Goal: Information Seeking & Learning: Find specific fact

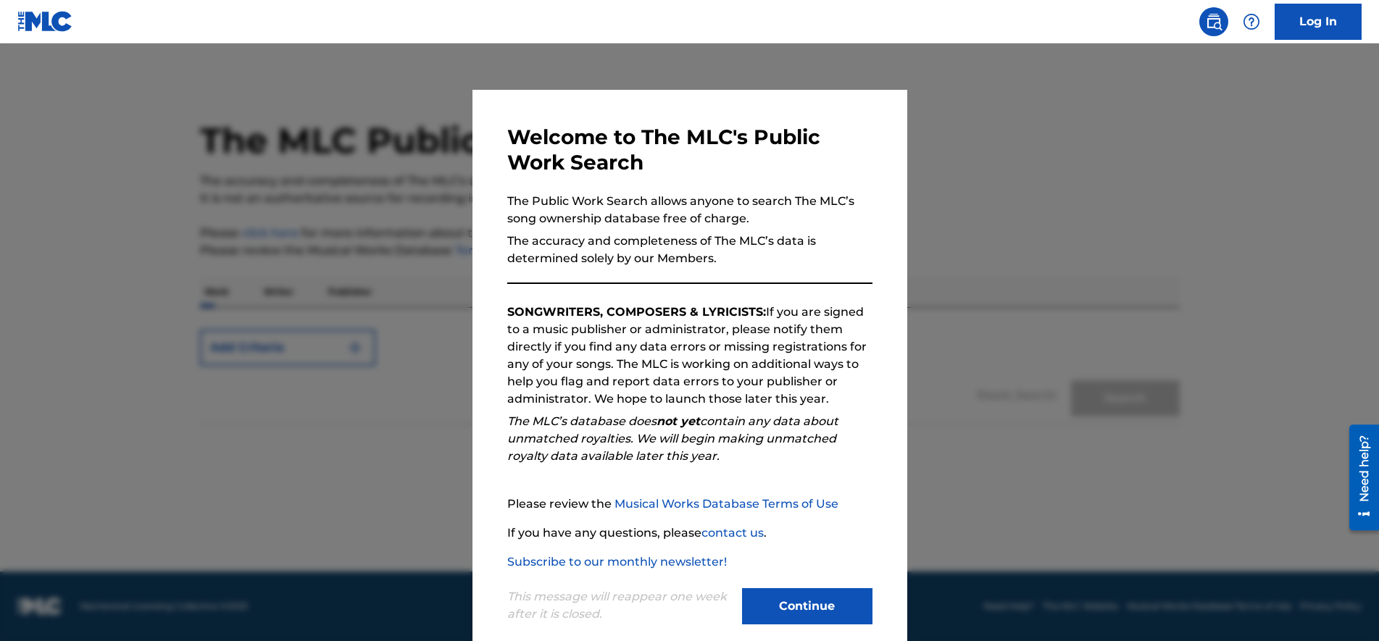
scroll to position [22, 0]
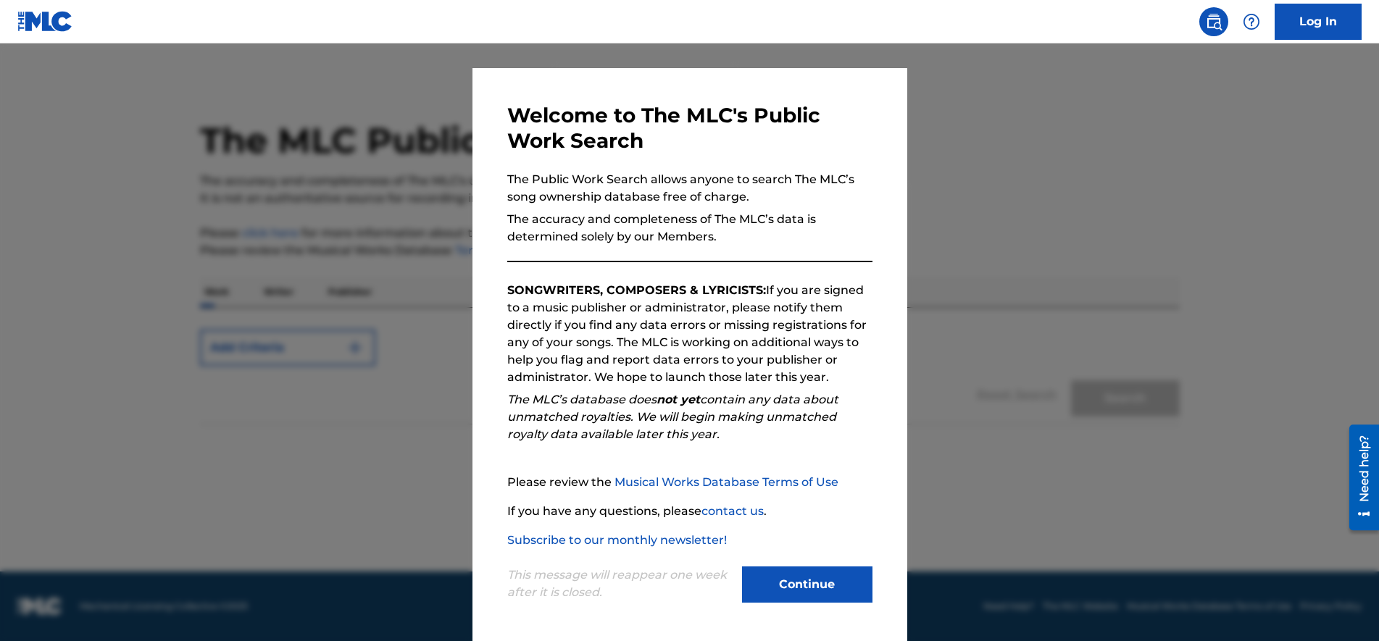
click at [793, 576] on button "Continue" at bounding box center [807, 585] width 130 height 36
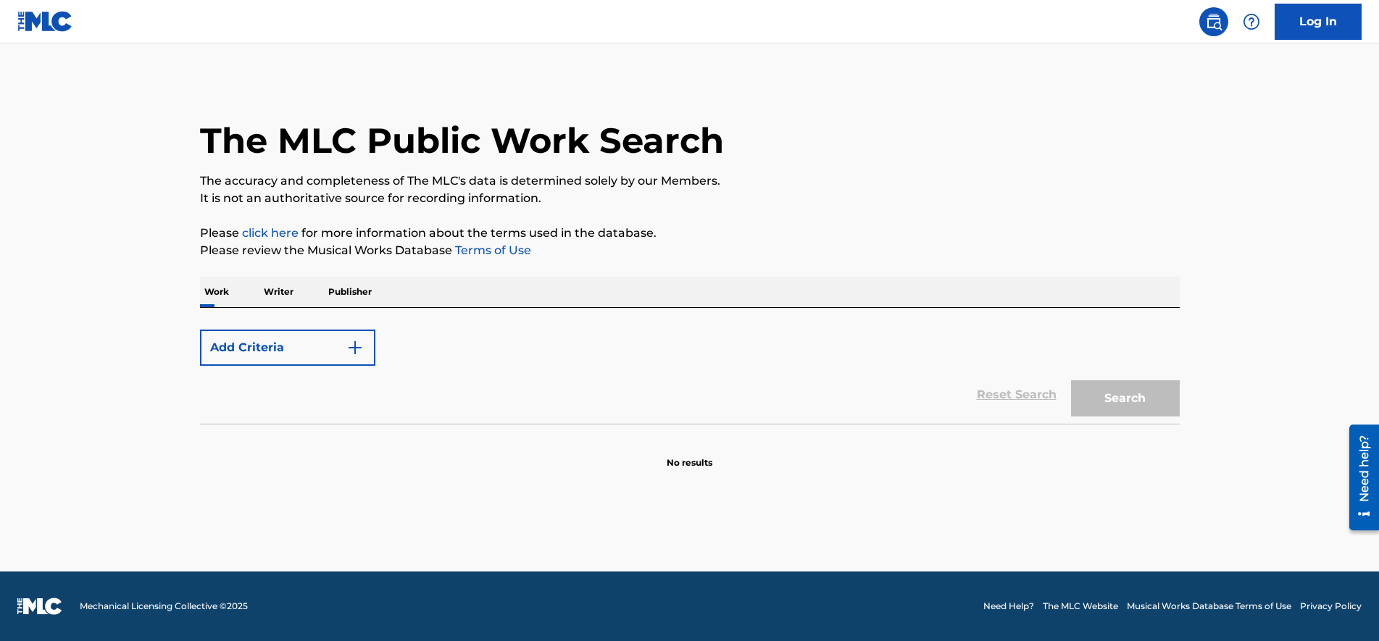
click at [282, 353] on button "Add Criteria" at bounding box center [287, 348] width 175 height 36
click at [346, 348] on img "Search Form" at bounding box center [354, 347] width 17 height 17
click at [356, 342] on img "Search Form" at bounding box center [354, 347] width 17 height 17
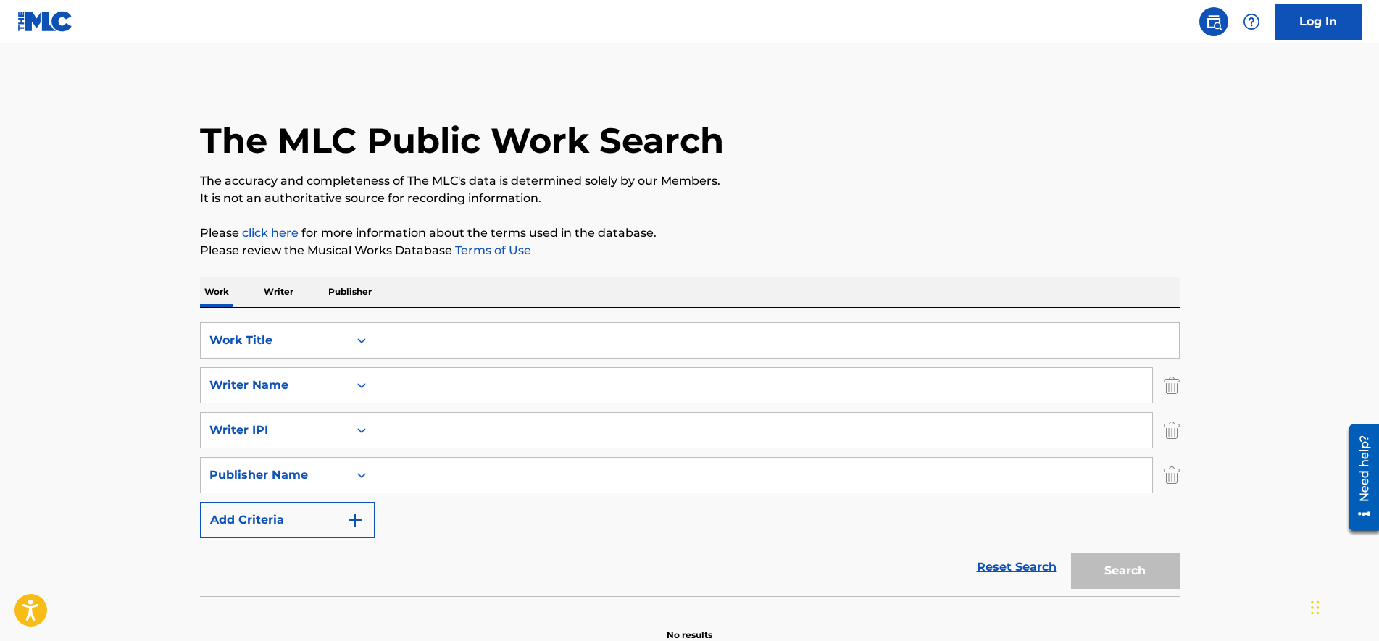
click at [531, 326] on input "Search Form" at bounding box center [777, 340] width 804 height 35
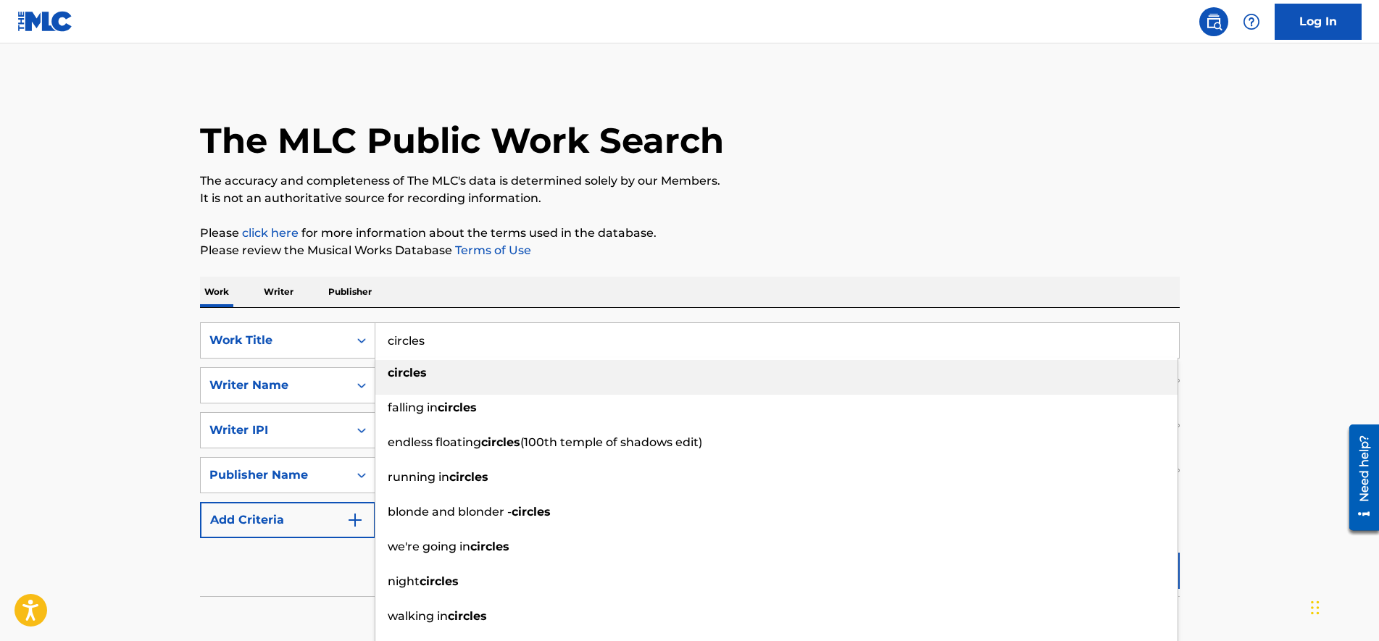
type input "circles"
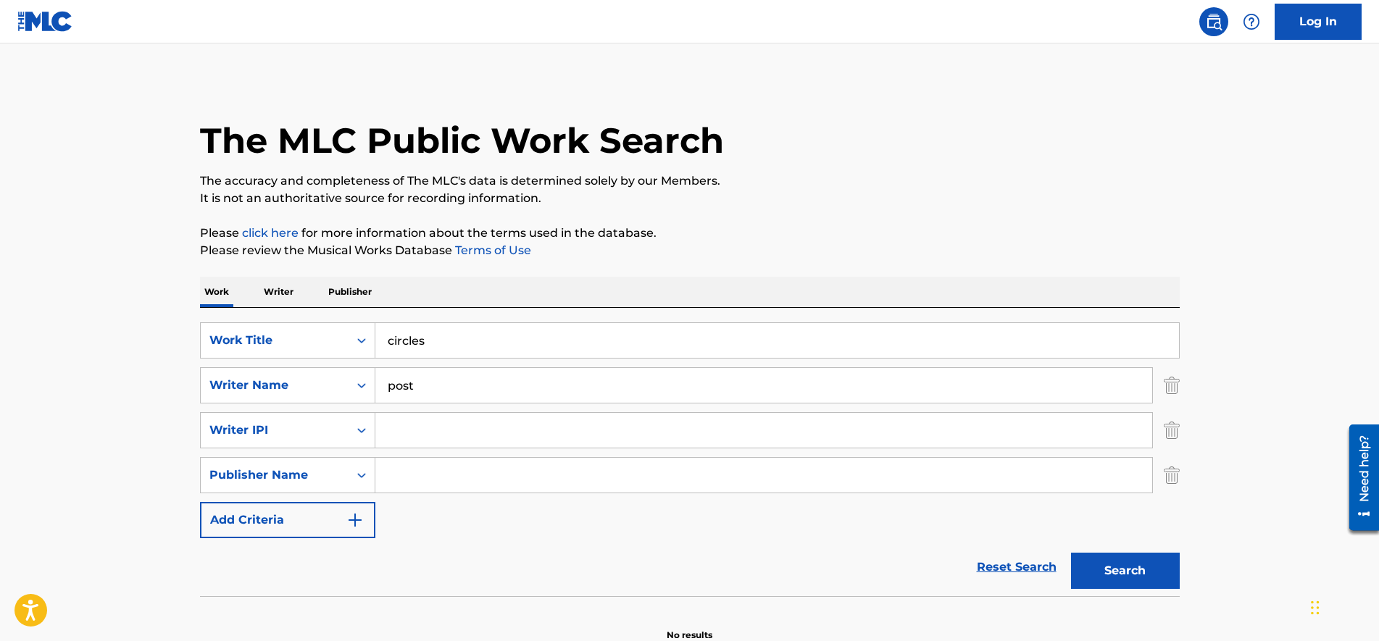
type input "post"
click at [1071, 553] on button "Search" at bounding box center [1125, 571] width 109 height 36
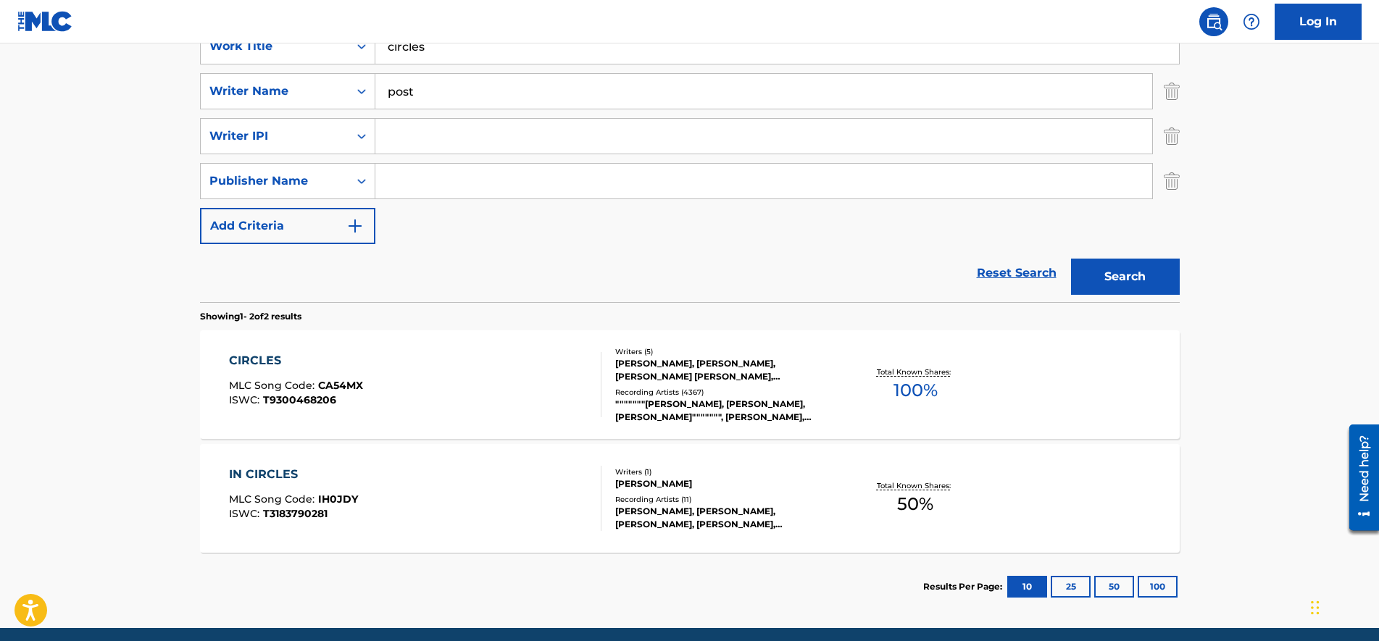
scroll to position [351, 0]
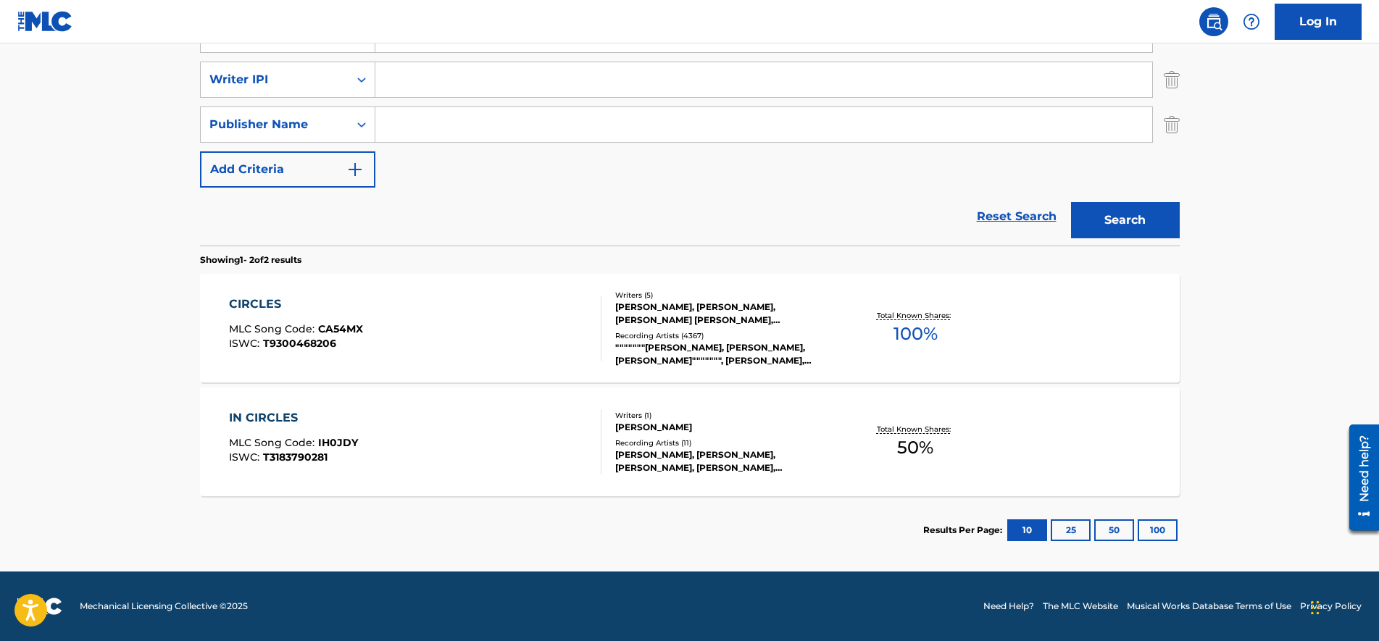
click at [473, 312] on div "CIRCLES MLC Song Code : CA54MX ISWC : T9300468206" at bounding box center [415, 328] width 373 height 65
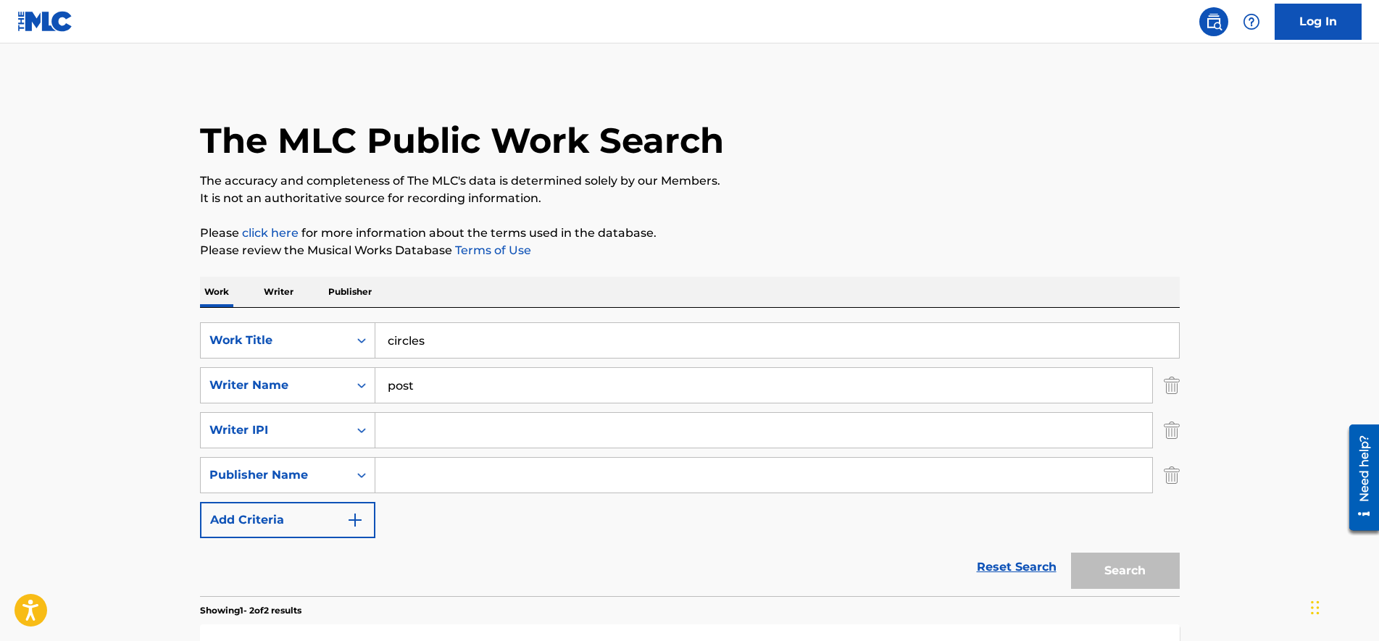
scroll to position [178, 0]
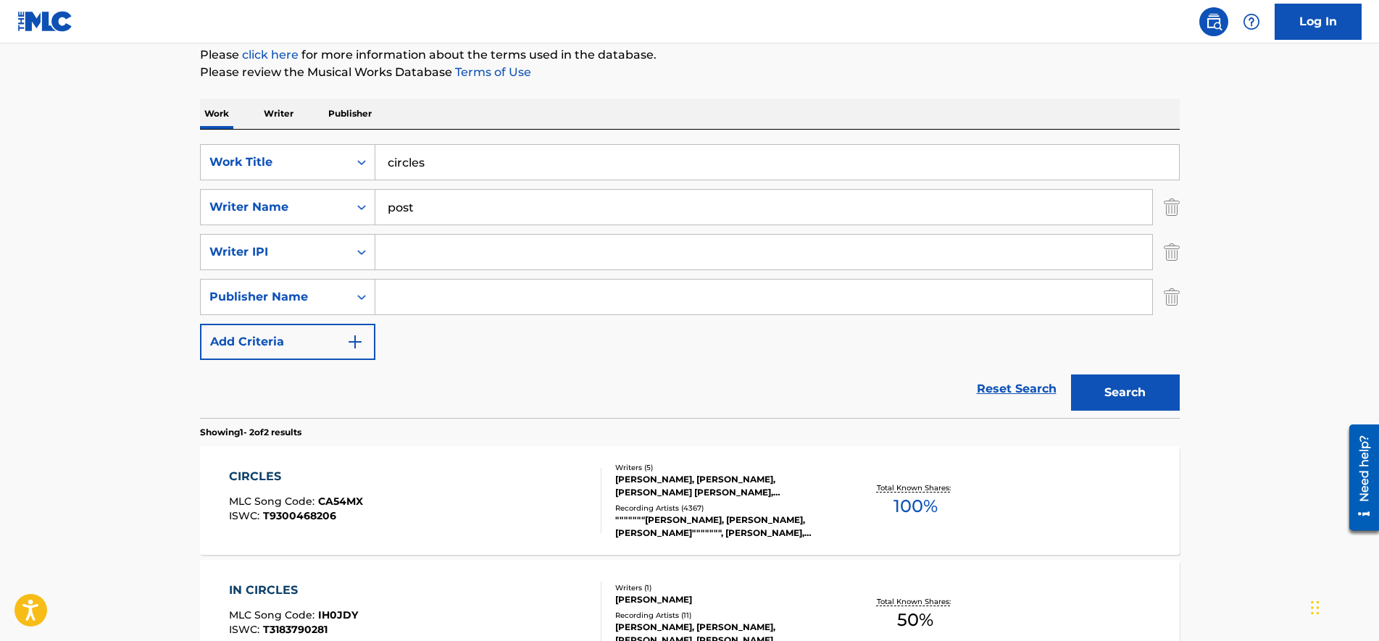
click at [478, 154] on input "circles" at bounding box center [777, 162] width 804 height 35
type input "wasting angels"
click at [1090, 399] on button "Search" at bounding box center [1125, 393] width 109 height 36
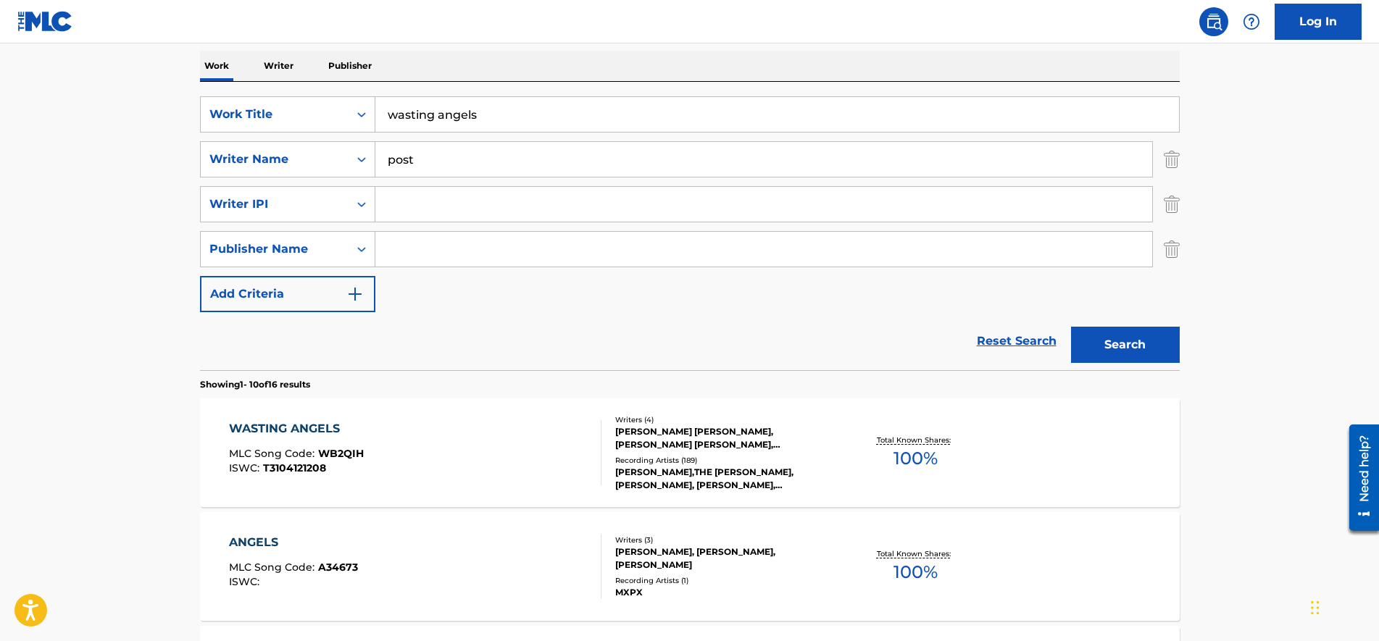
scroll to position [269, 0]
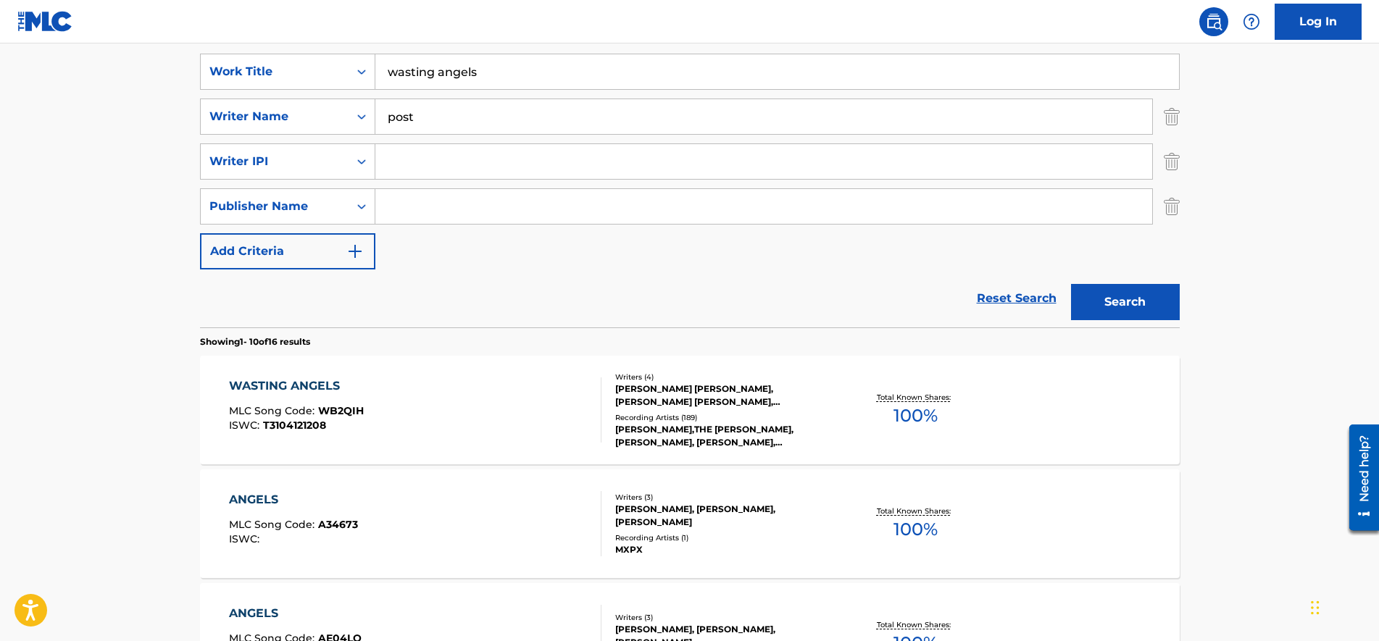
click at [281, 382] on div "WASTING ANGELS" at bounding box center [296, 386] width 135 height 17
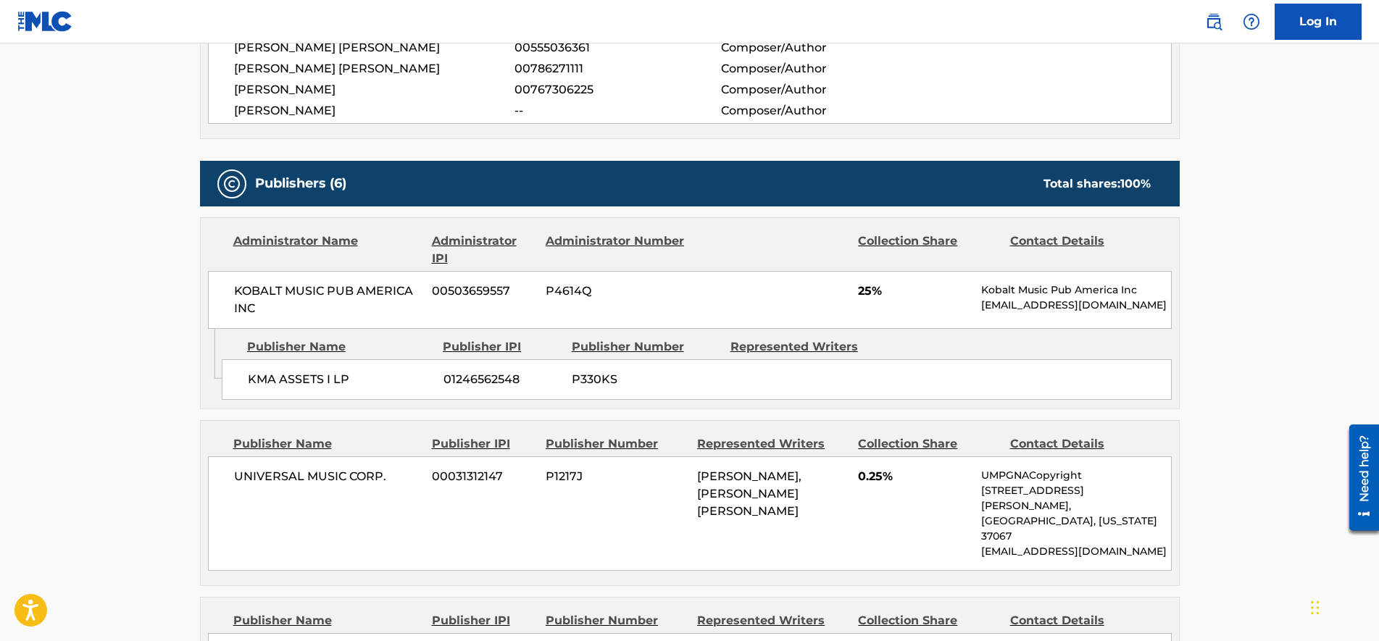
scroll to position [634, 0]
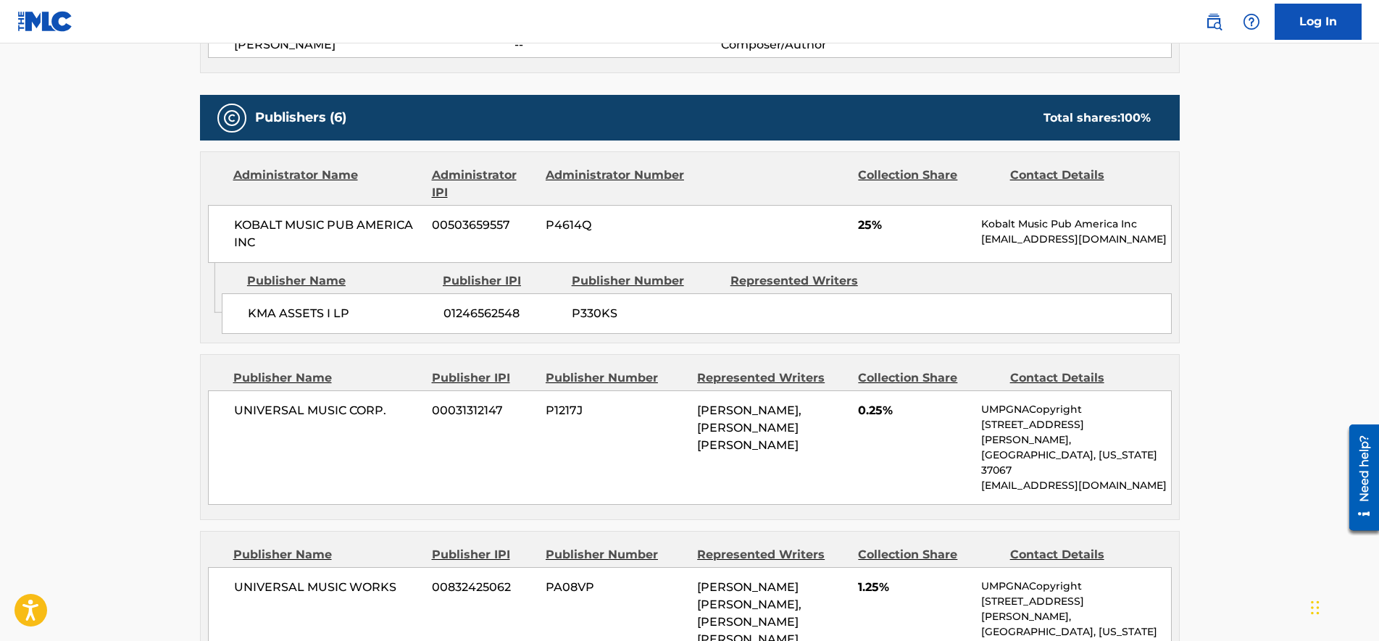
scroll to position [269, 0]
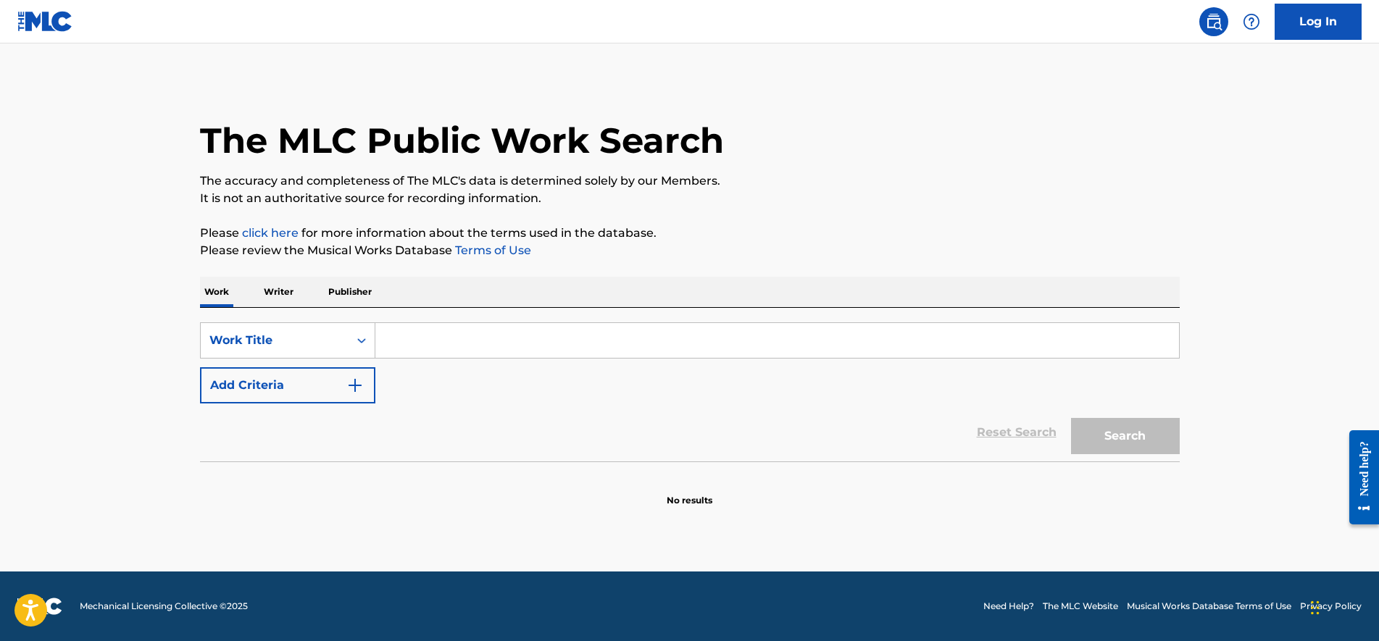
click at [460, 339] on input "Search Form" at bounding box center [777, 340] width 804 height 35
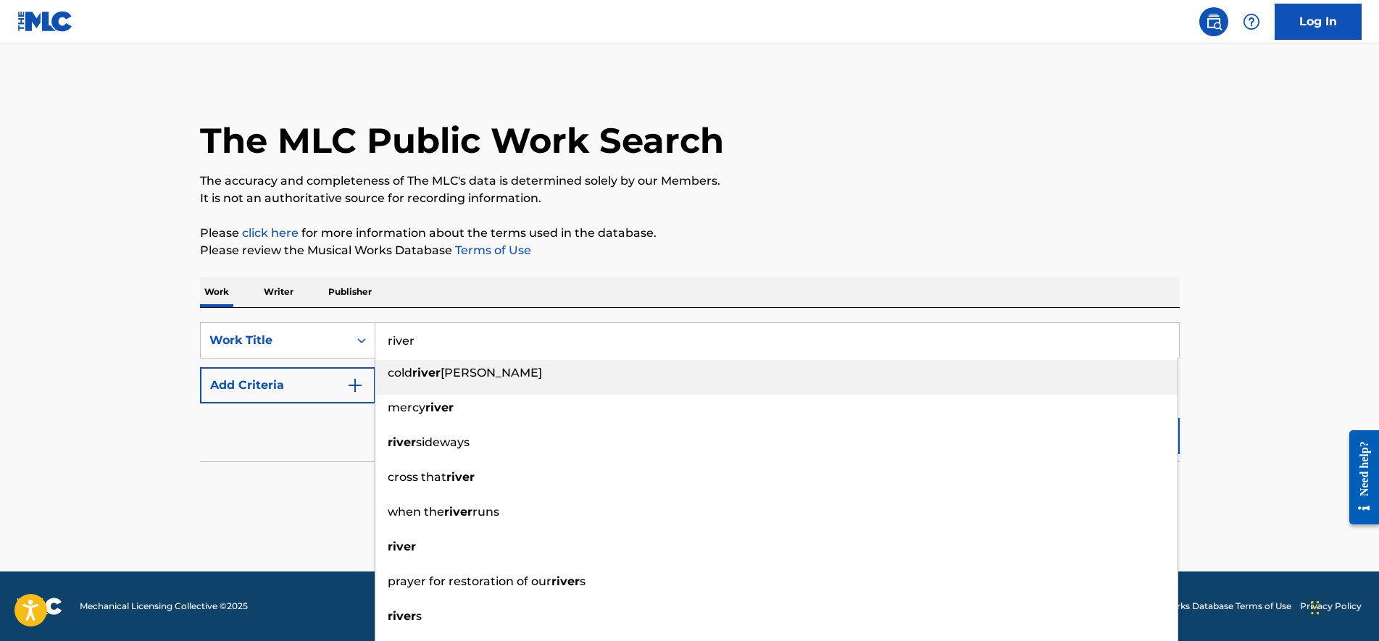
type input "river"
click at [267, 385] on button "Add Criteria" at bounding box center [287, 385] width 175 height 36
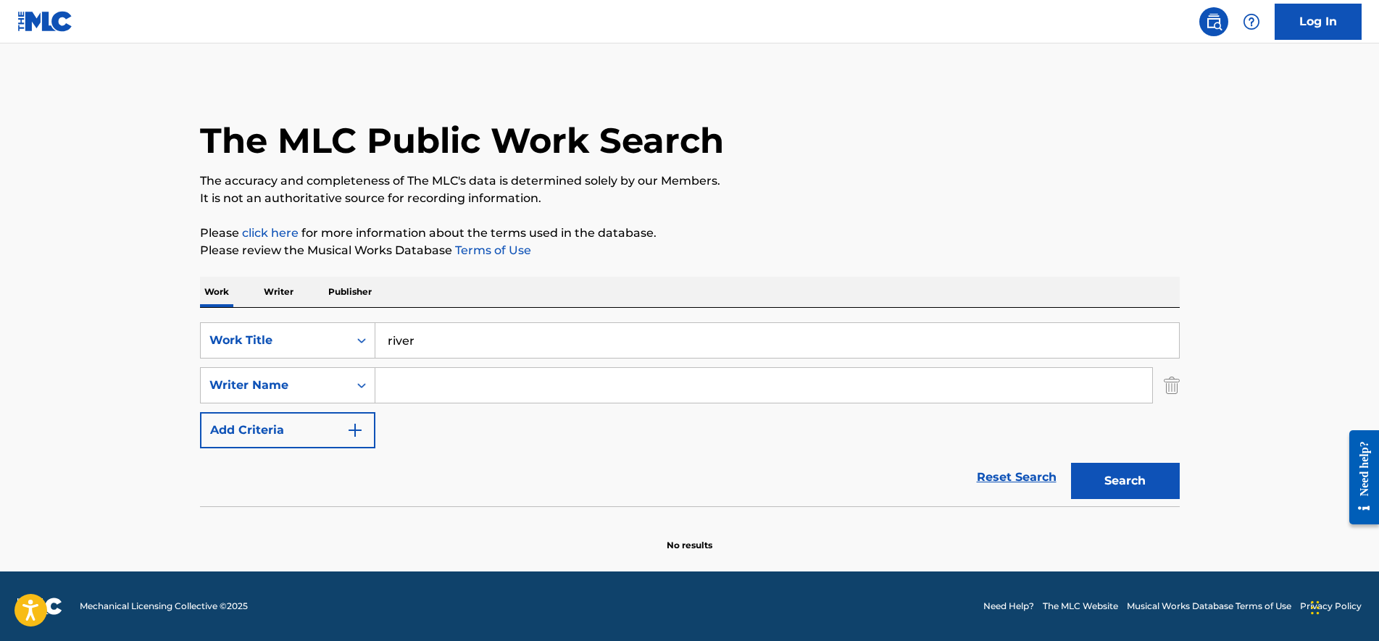
click at [492, 392] on input "Search Form" at bounding box center [763, 385] width 777 height 35
type input "[PERSON_NAME]"
click at [1071, 463] on button "Search" at bounding box center [1125, 481] width 109 height 36
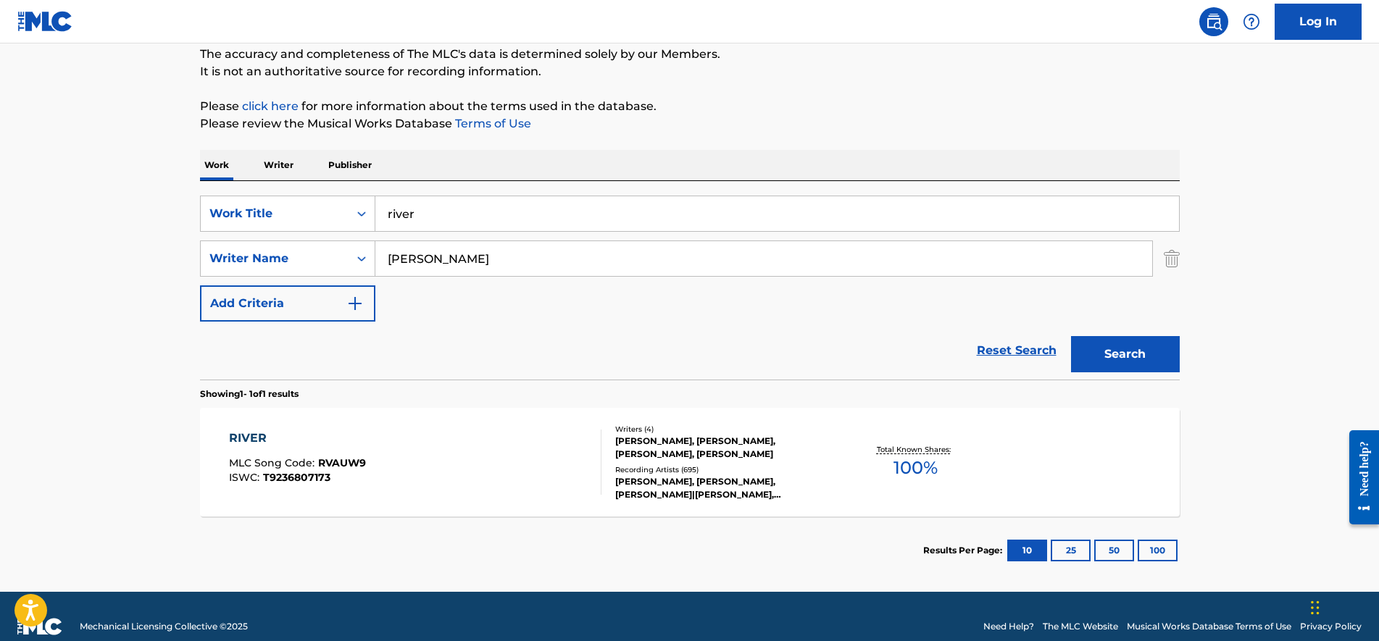
scroll to position [147, 0]
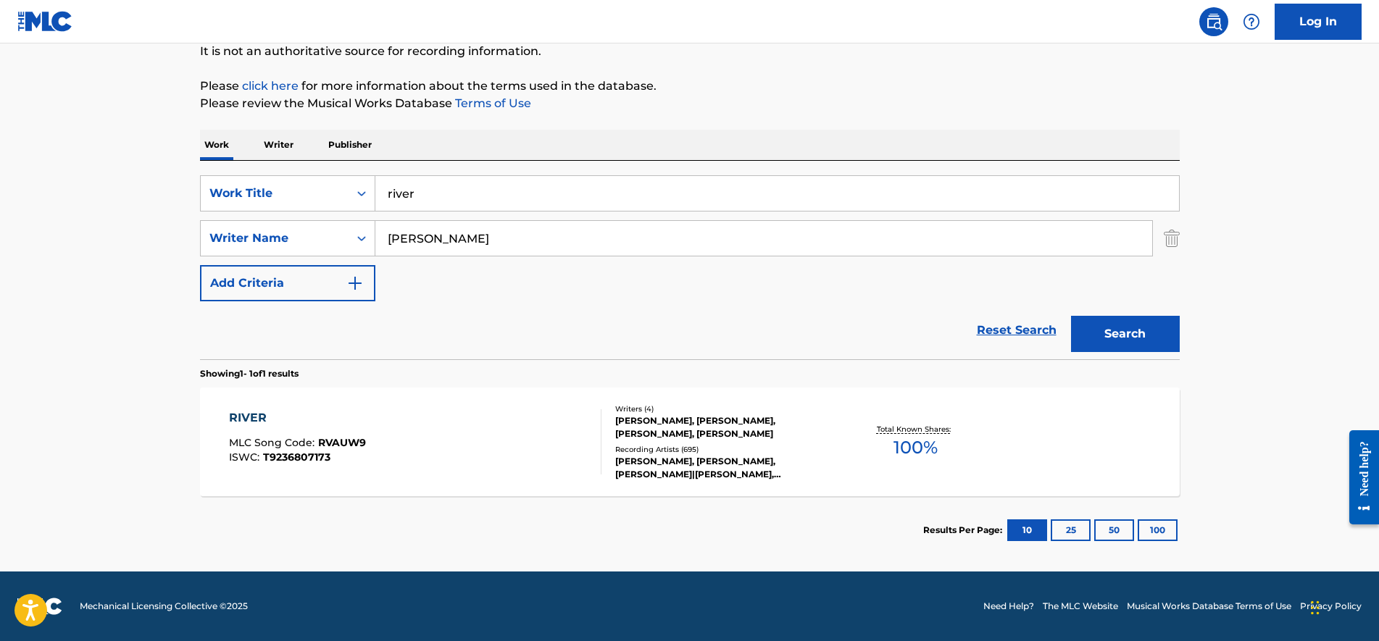
click at [509, 457] on div "RIVER MLC Song Code : RVAUW9 ISWC : T9236807173" at bounding box center [415, 442] width 373 height 65
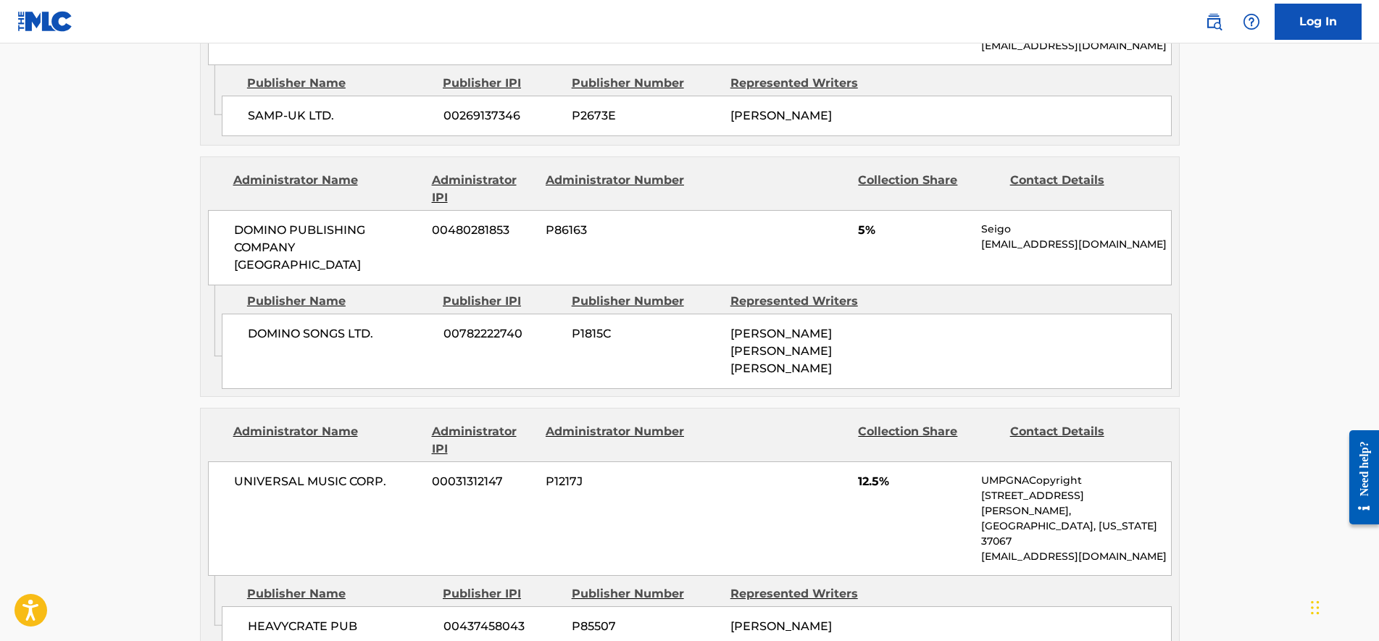
scroll to position [1631, 0]
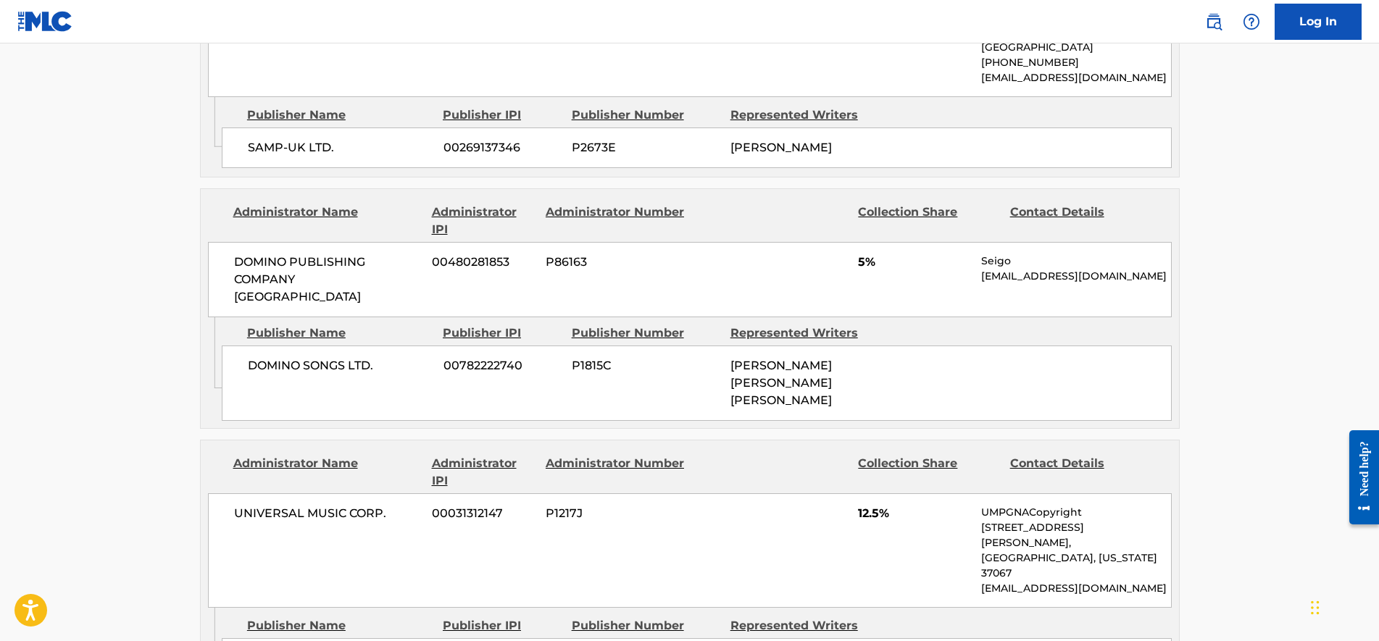
click at [624, 608] on div "Publisher Name Publisher IPI Publisher Number Represented Writers HEAVYCRATE PU…" at bounding box center [700, 644] width 957 height 72
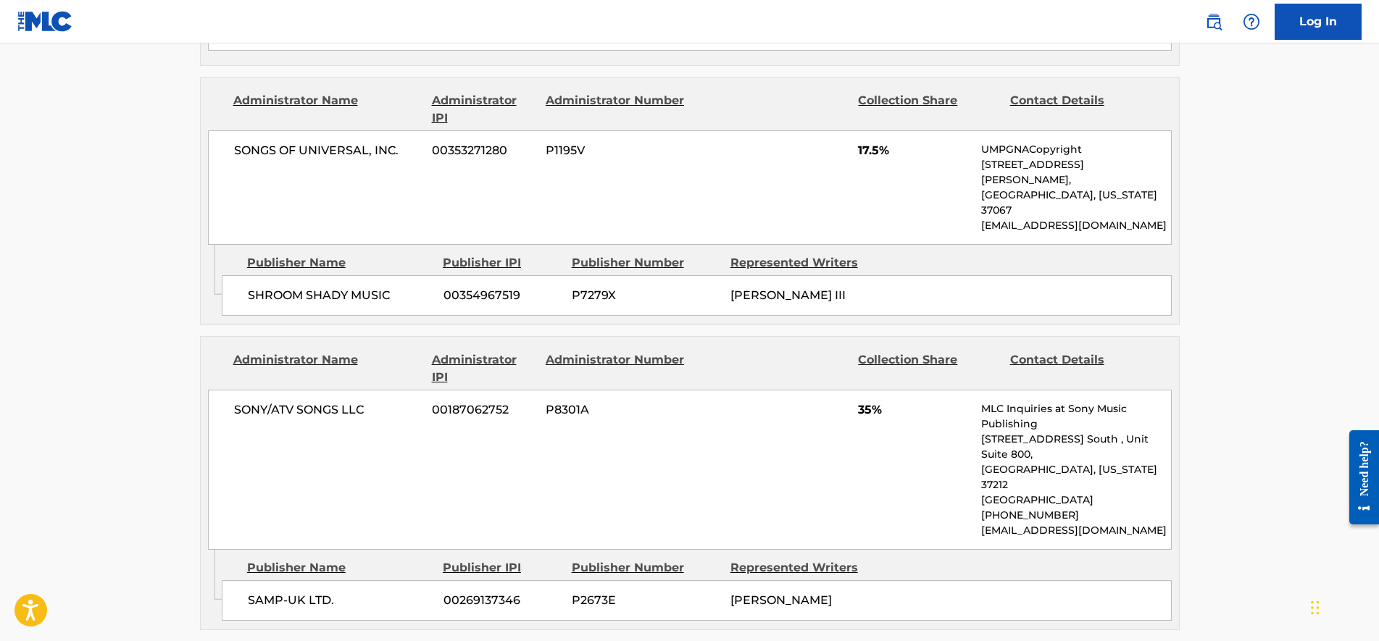
scroll to position [544, 0]
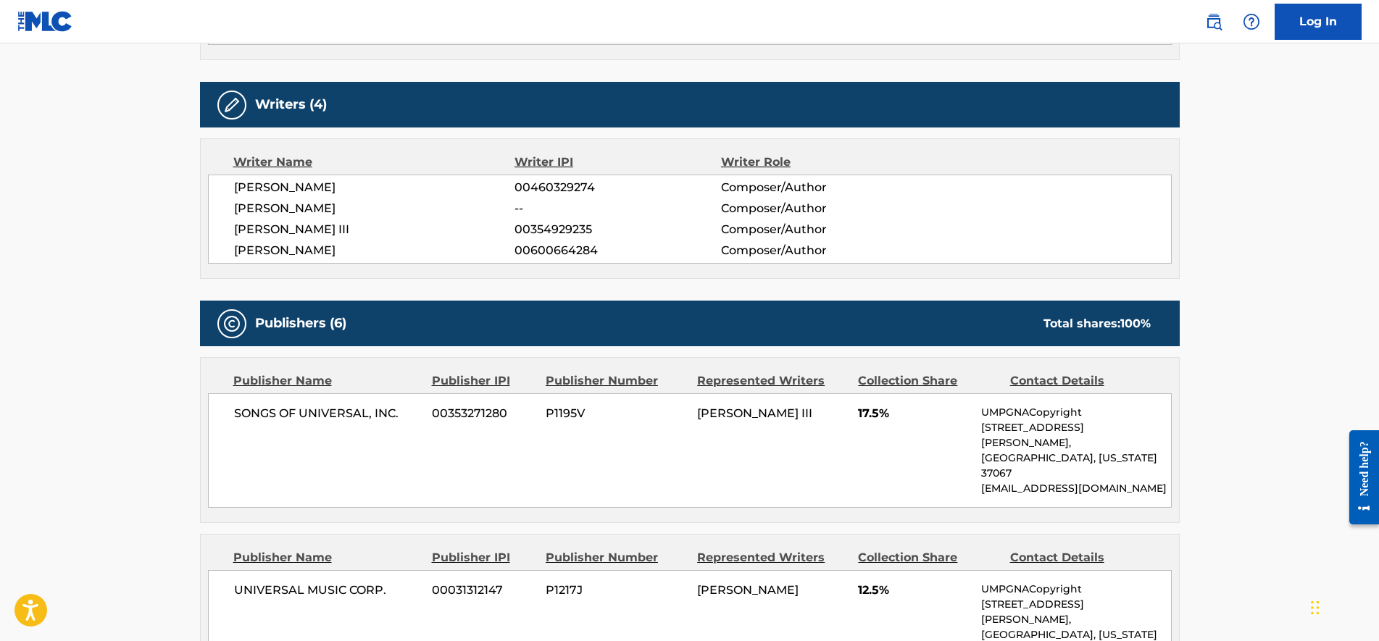
scroll to position [147, 0]
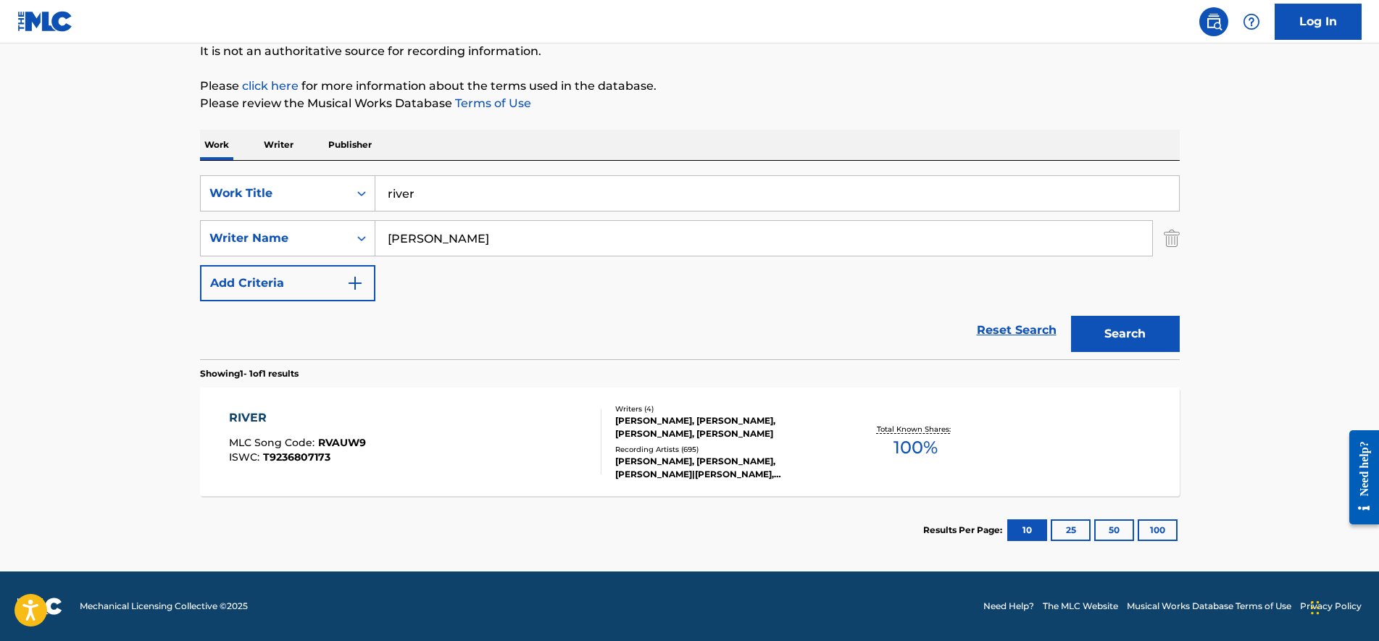
drag, startPoint x: 468, startPoint y: 204, endPoint x: 474, endPoint y: 197, distance: 9.3
click at [469, 202] on input "river" at bounding box center [777, 193] width 804 height 35
type input "love the way you lie"
click at [1141, 324] on button "Search" at bounding box center [1125, 334] width 109 height 36
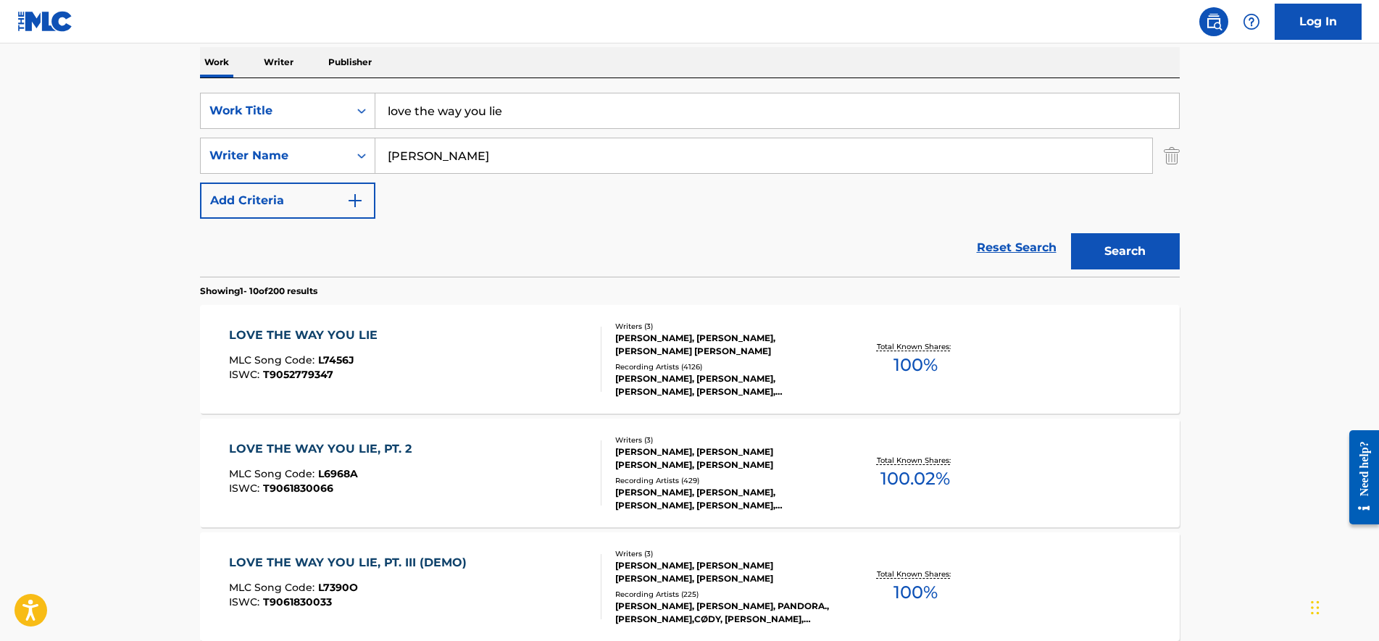
scroll to position [328, 0]
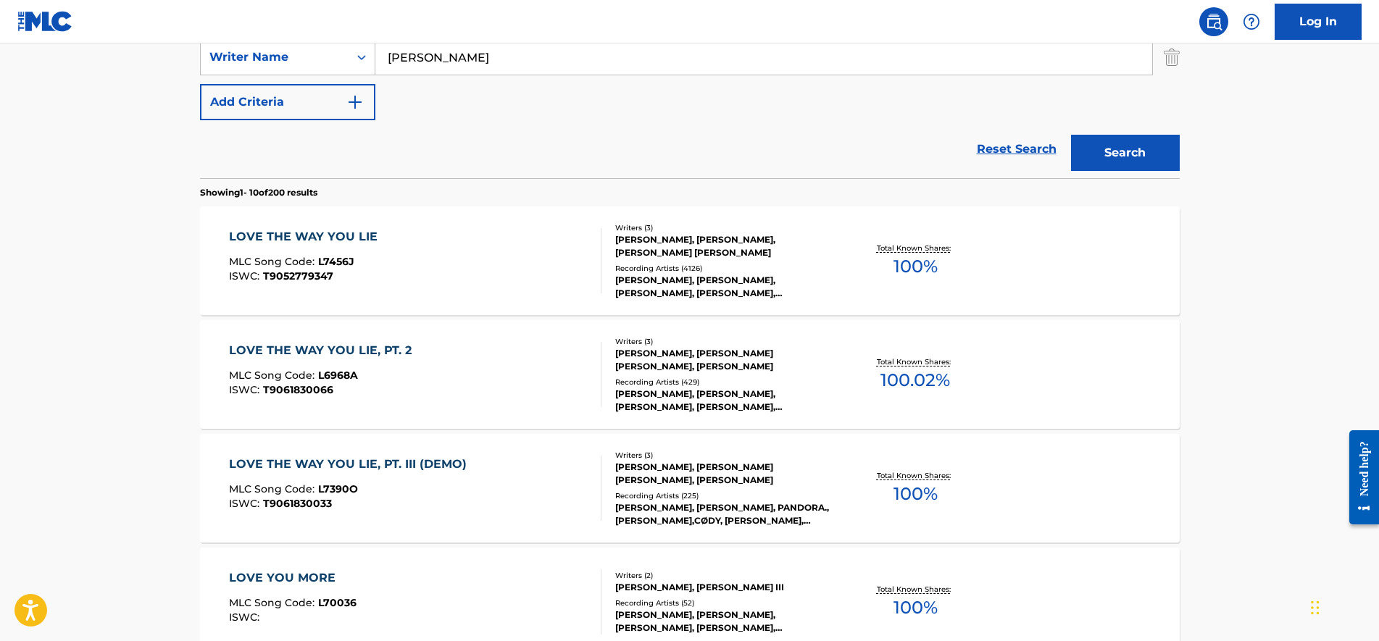
click at [485, 269] on div "LOVE THE WAY YOU LIE MLC Song Code : L7456J ISWC : T9052779347" at bounding box center [415, 260] width 373 height 65
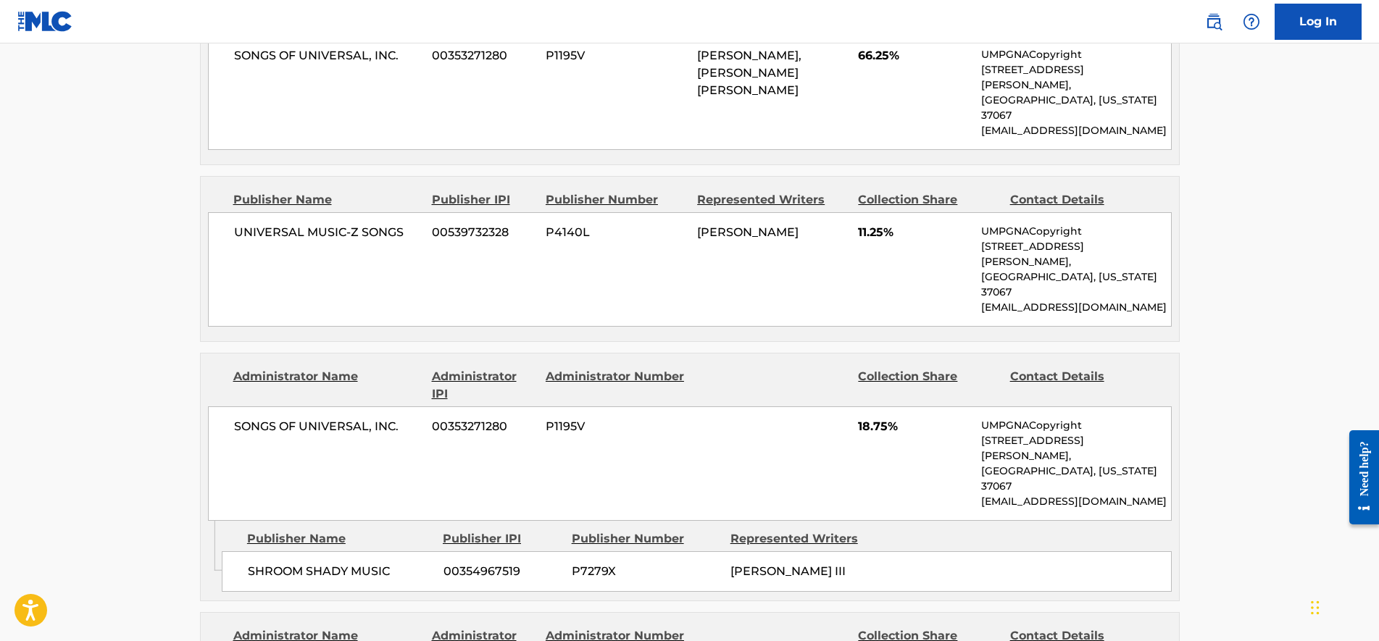
scroll to position [725, 0]
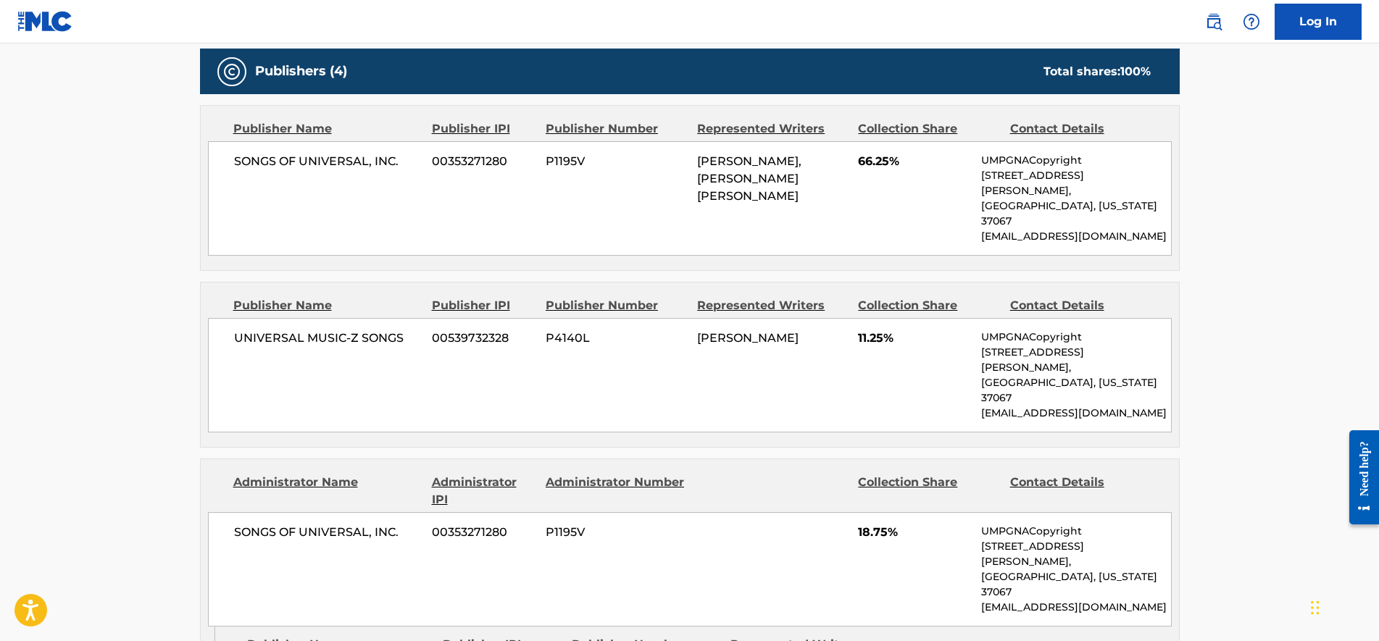
drag, startPoint x: 38, startPoint y: 209, endPoint x: 46, endPoint y: 204, distance: 9.5
click at [38, 209] on main "< Back to public search results Copy work link LOVE THE WAY YOU LIE Work Detail…" at bounding box center [689, 424] width 1379 height 2211
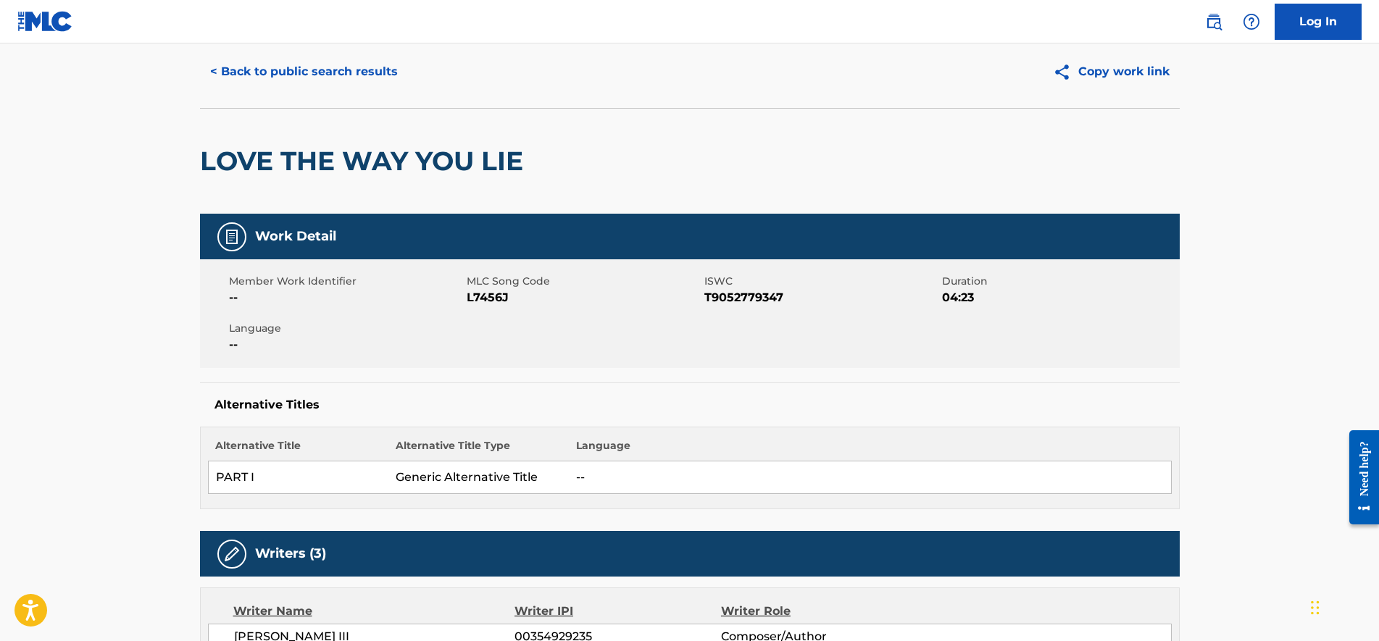
scroll to position [0, 0]
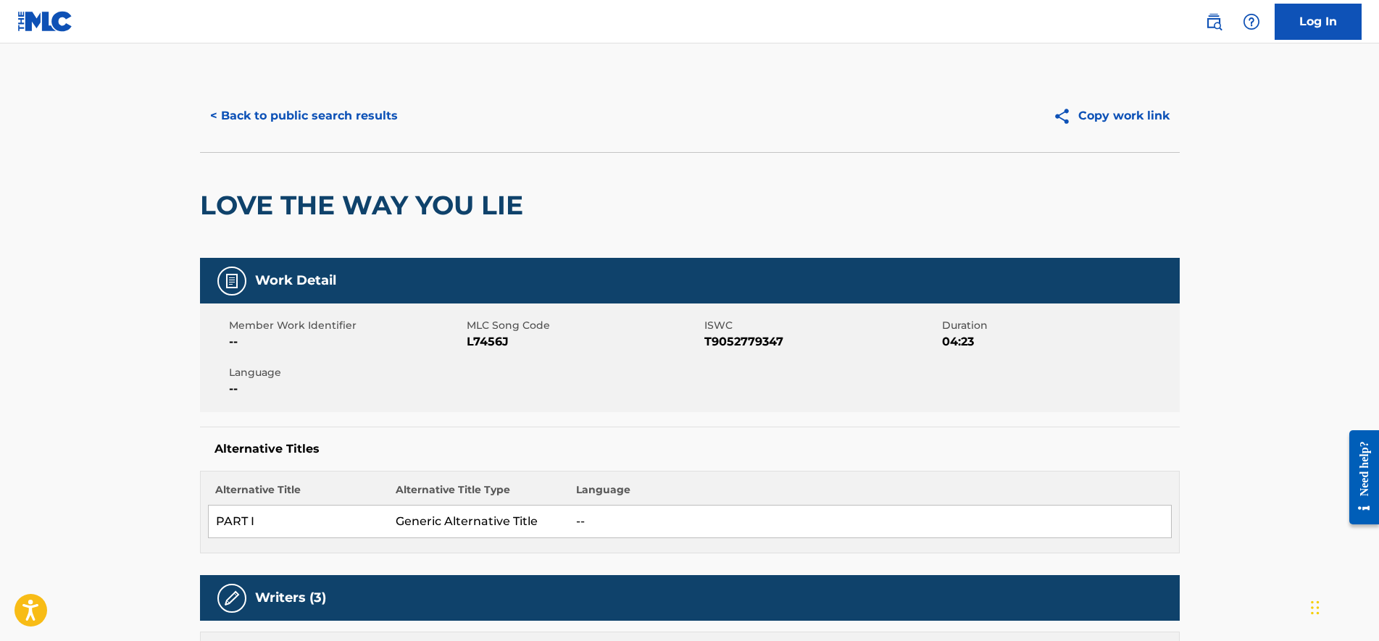
click at [301, 120] on button "< Back to public search results" at bounding box center [304, 116] width 208 height 36
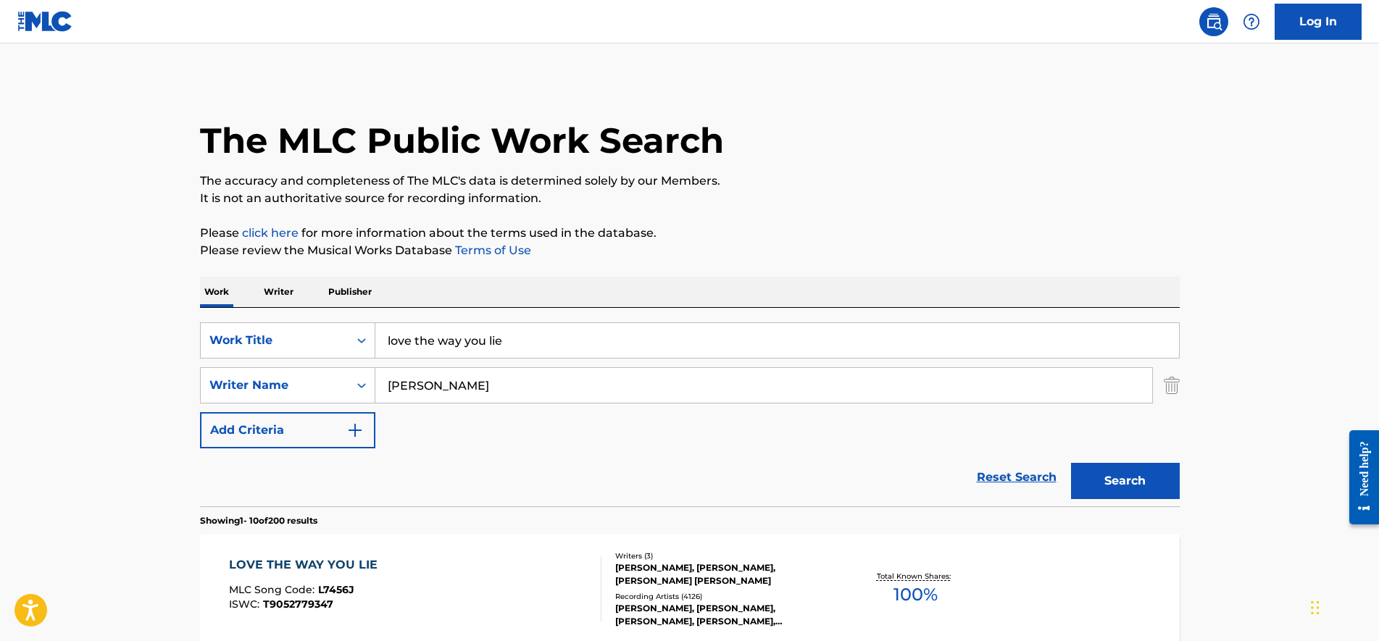
click at [532, 341] on input "love the way you lie" at bounding box center [777, 340] width 804 height 35
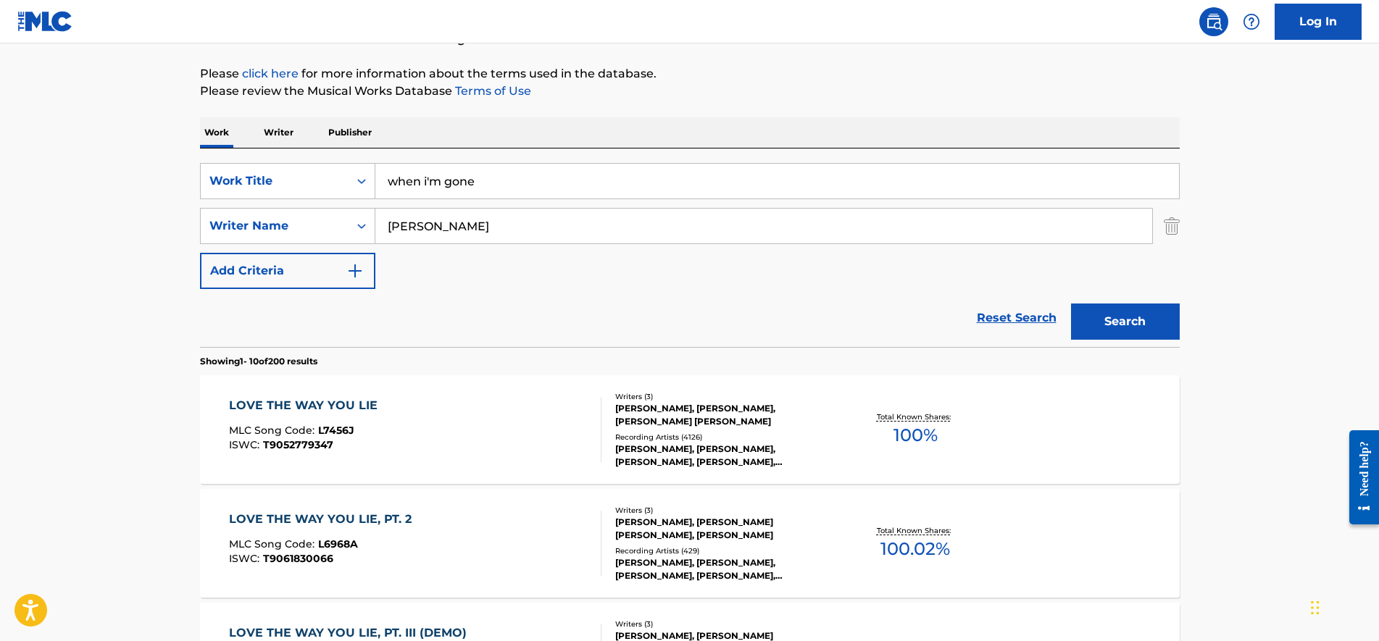
scroll to position [181, 0]
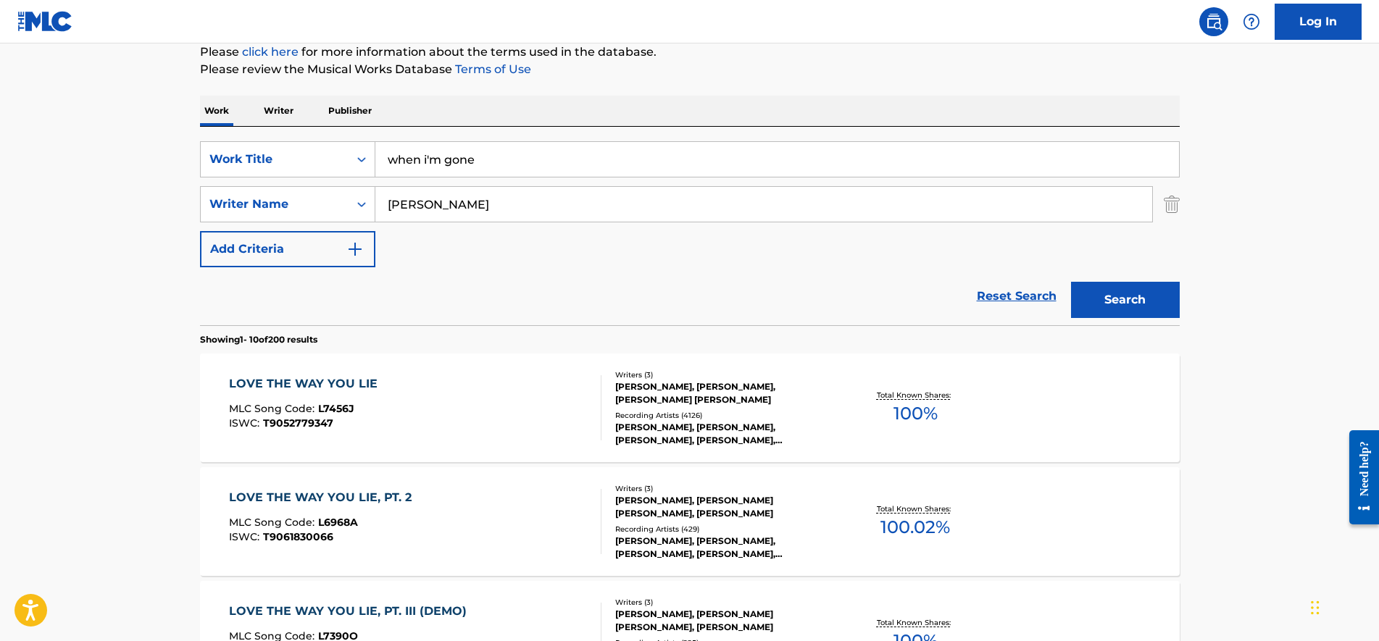
type input "when i'm gone"
click at [1122, 302] on button "Search" at bounding box center [1125, 300] width 109 height 36
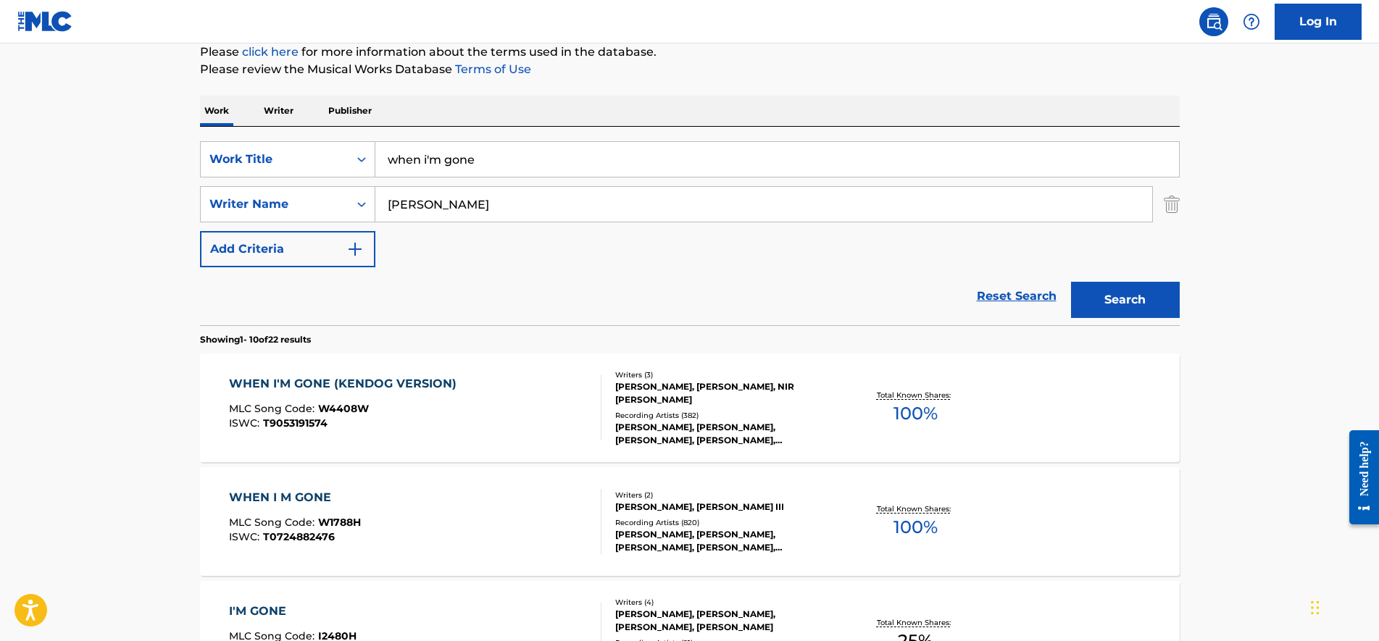
click at [293, 499] on div "WHEN I M GONE" at bounding box center [295, 497] width 132 height 17
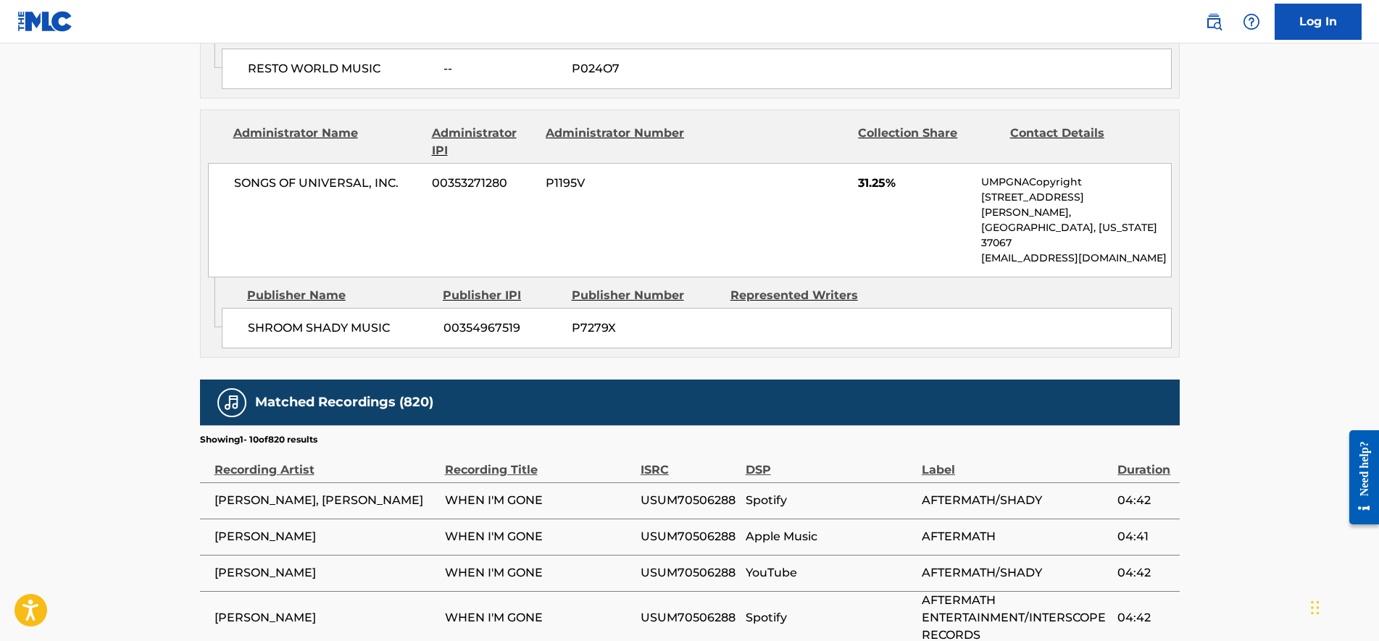
scroll to position [544, 0]
